Goal: Navigation & Orientation: Go to known website

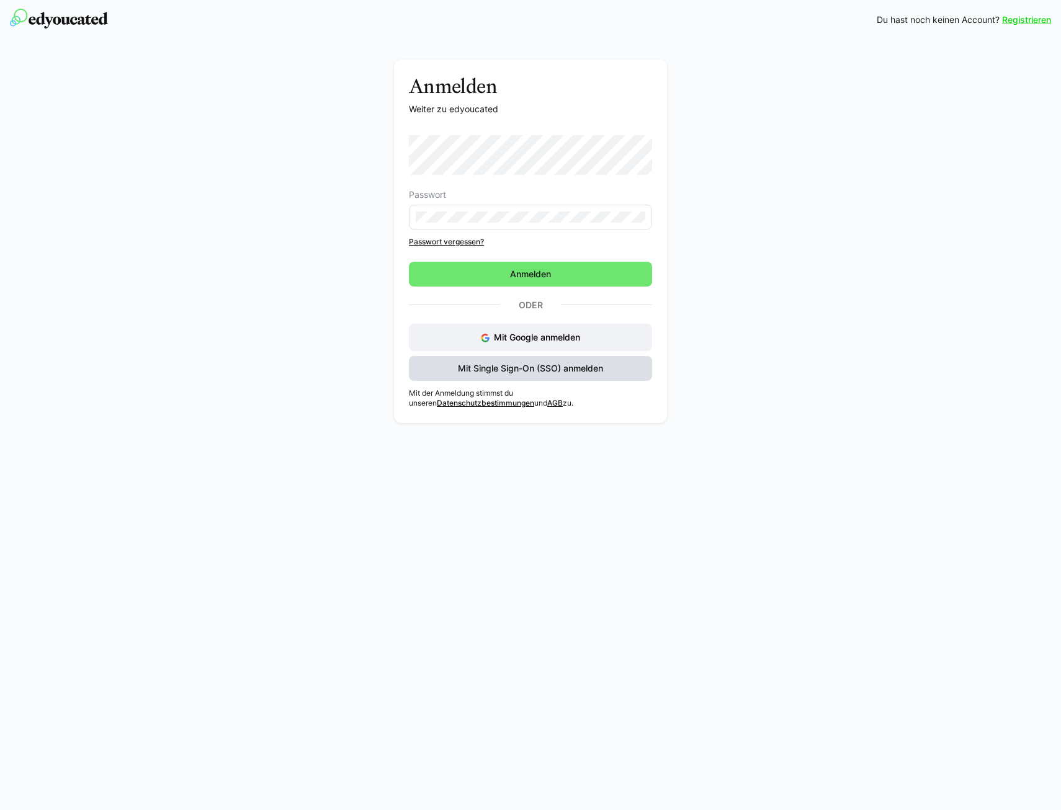
click at [541, 373] on span "Mit Single Sign-On (SSO) anmelden" at bounding box center [530, 368] width 243 height 25
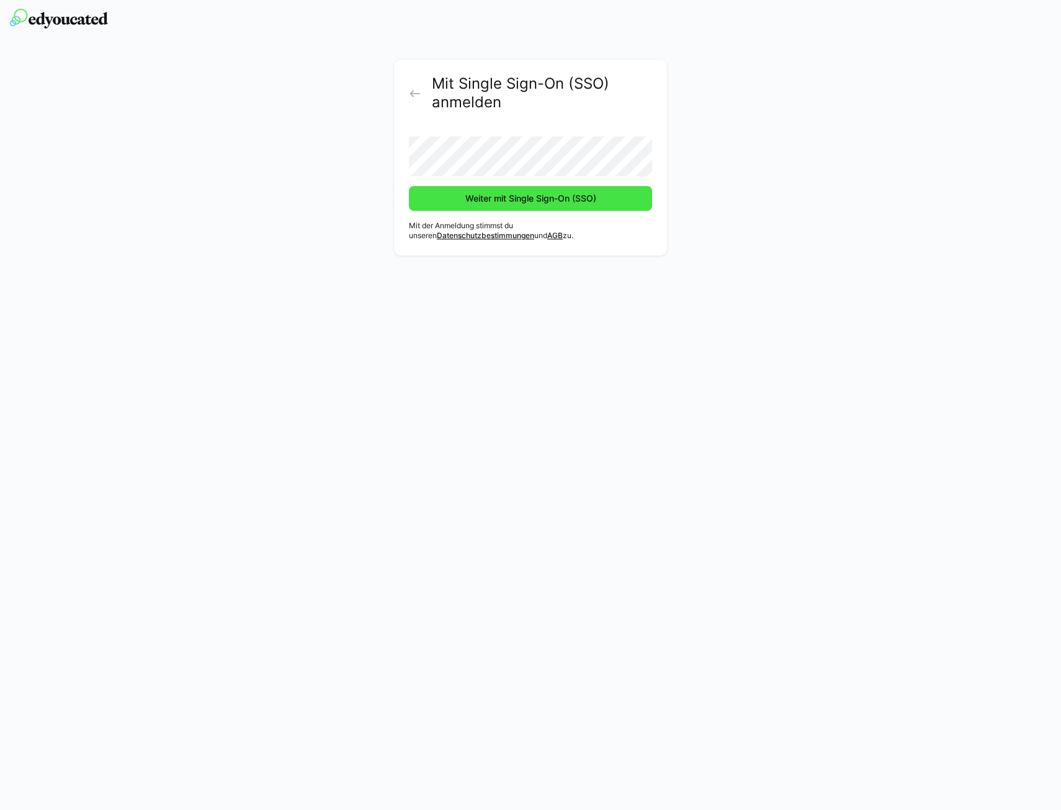
click at [485, 196] on span "Weiter mit Single Sign-On (SSO)" at bounding box center [530, 198] width 135 height 12
